Goal: Find specific page/section: Find specific page/section

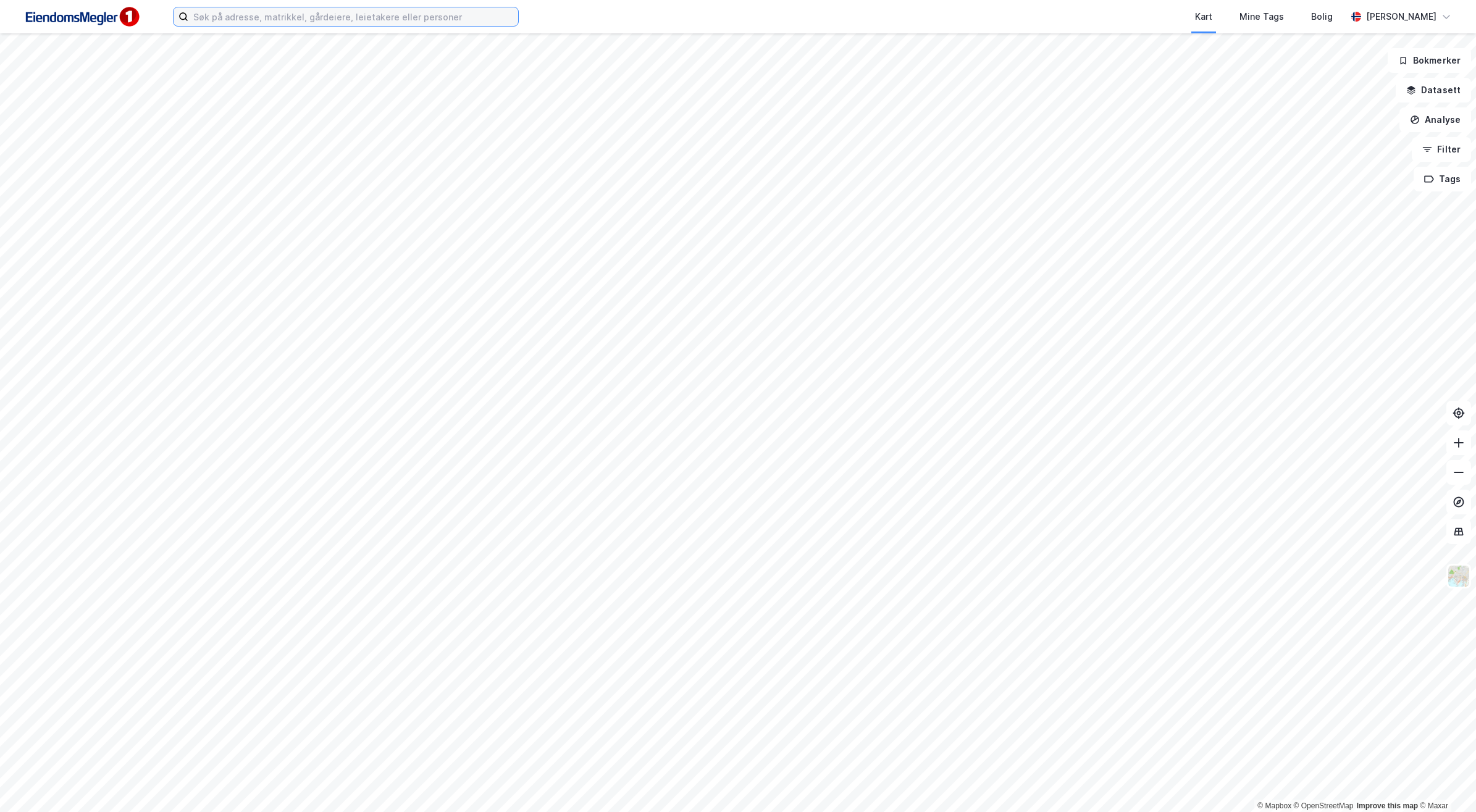
click at [421, 13] on input at bounding box center [353, 17] width 330 height 18
type input "I"
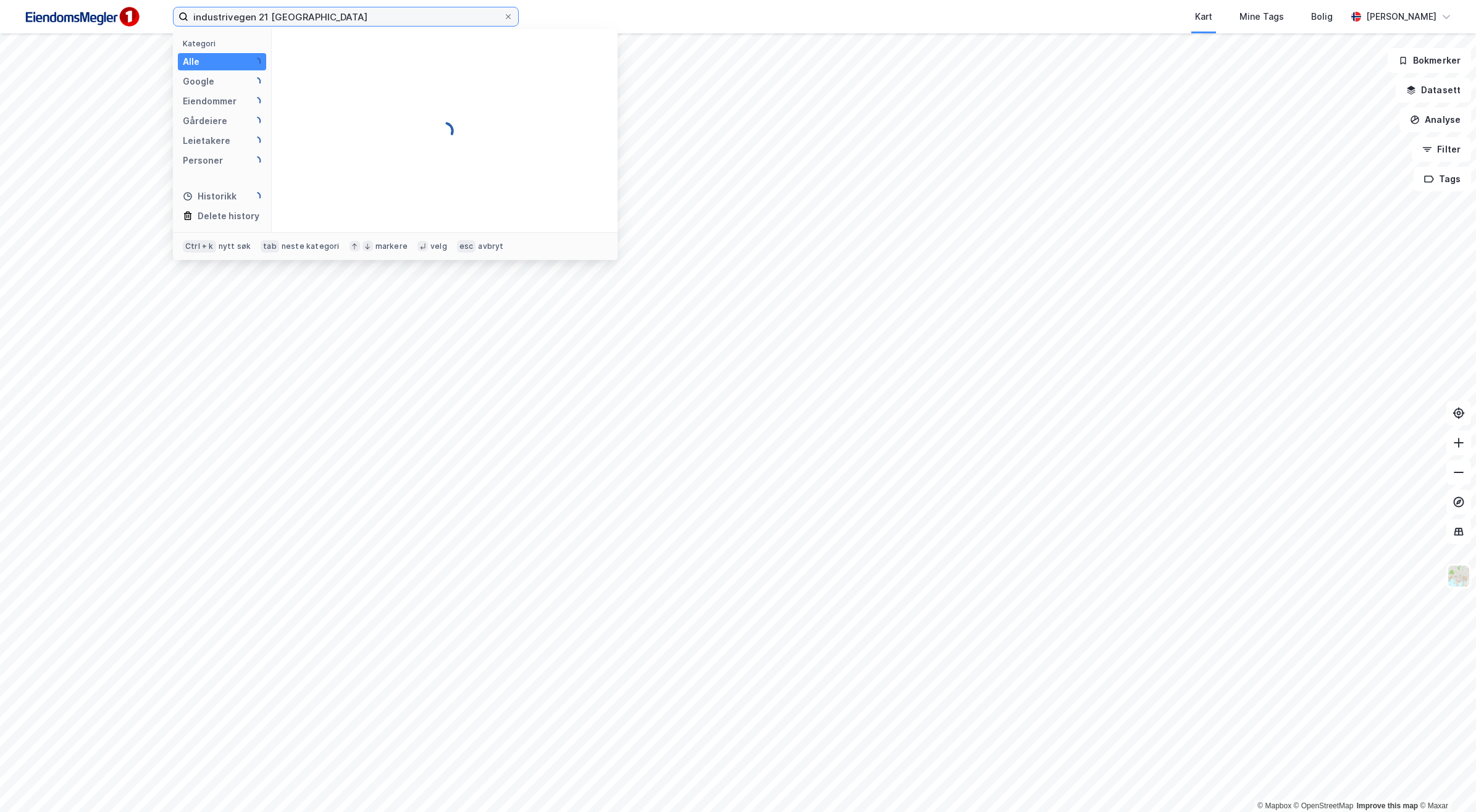
type input "industrivegen 21 [GEOGRAPHIC_DATA]"
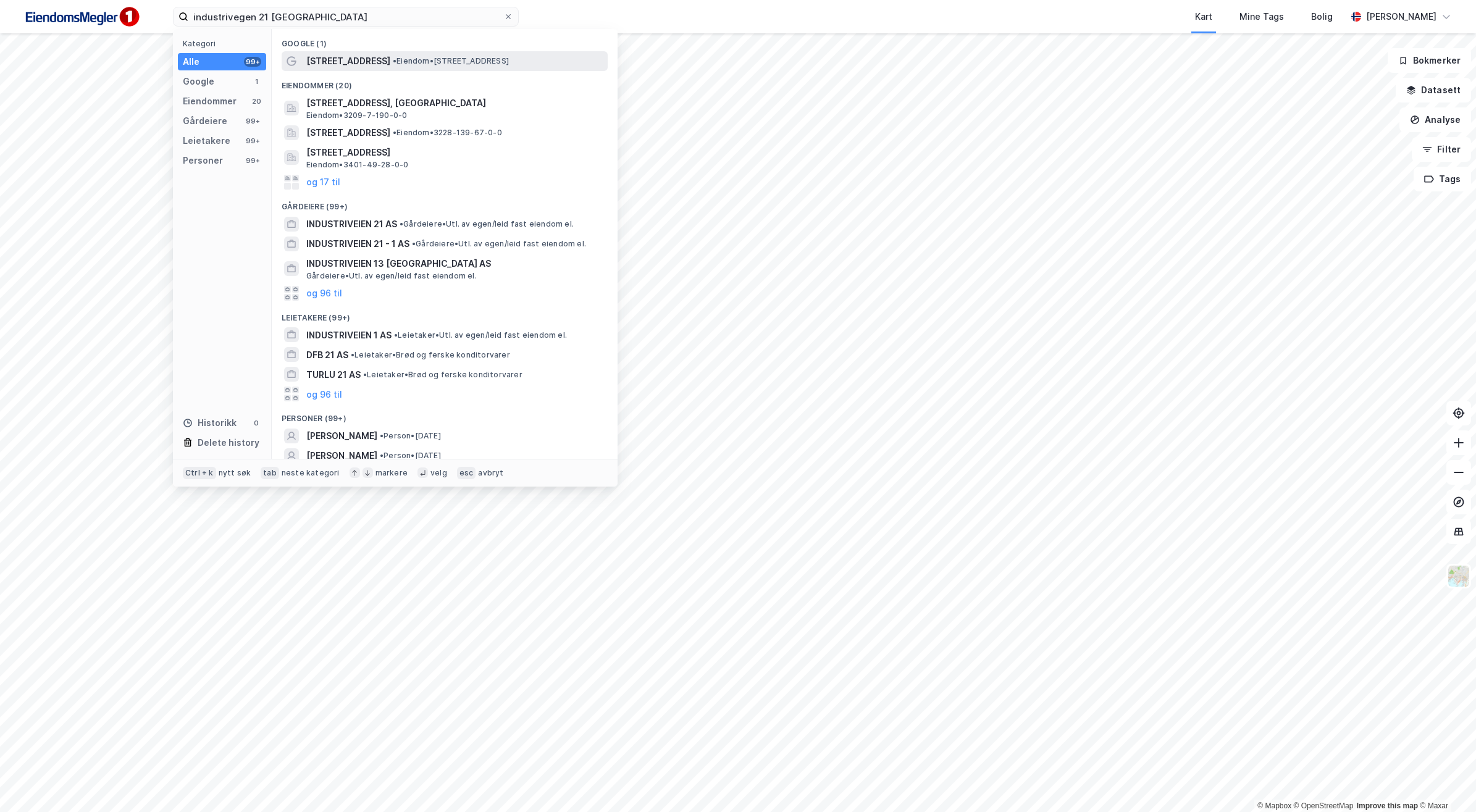
click at [398, 65] on span "• Eiendom • [STREET_ADDRESS]" at bounding box center [450, 61] width 116 height 10
